Goal: Task Accomplishment & Management: Manage account settings

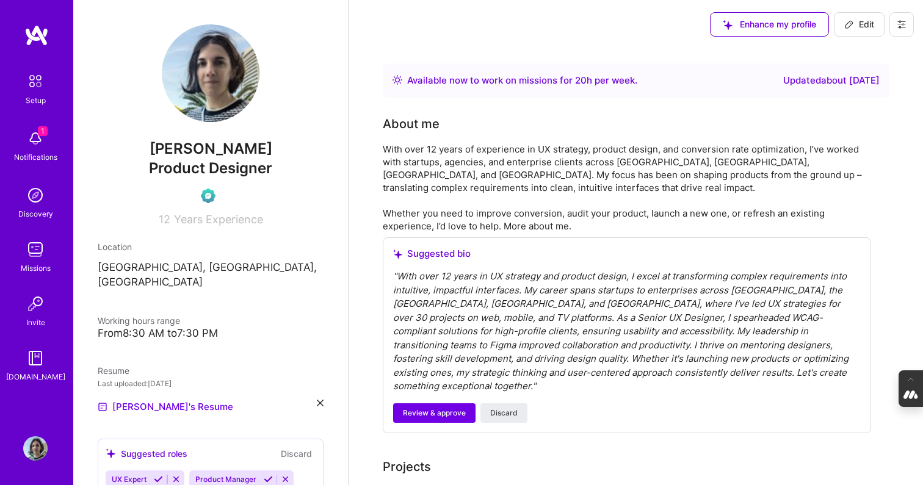
click at [905, 21] on icon at bounding box center [902, 25] width 10 height 10
click at [846, 114] on button "Log Out" at bounding box center [868, 114] width 92 height 31
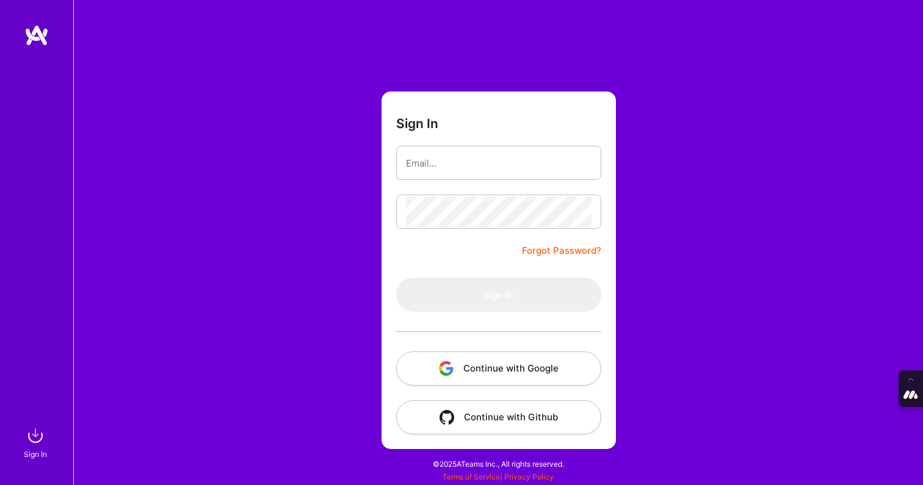
click at [475, 364] on button "Continue with Google" at bounding box center [498, 369] width 205 height 34
